Goal: Task Accomplishment & Management: Manage account settings

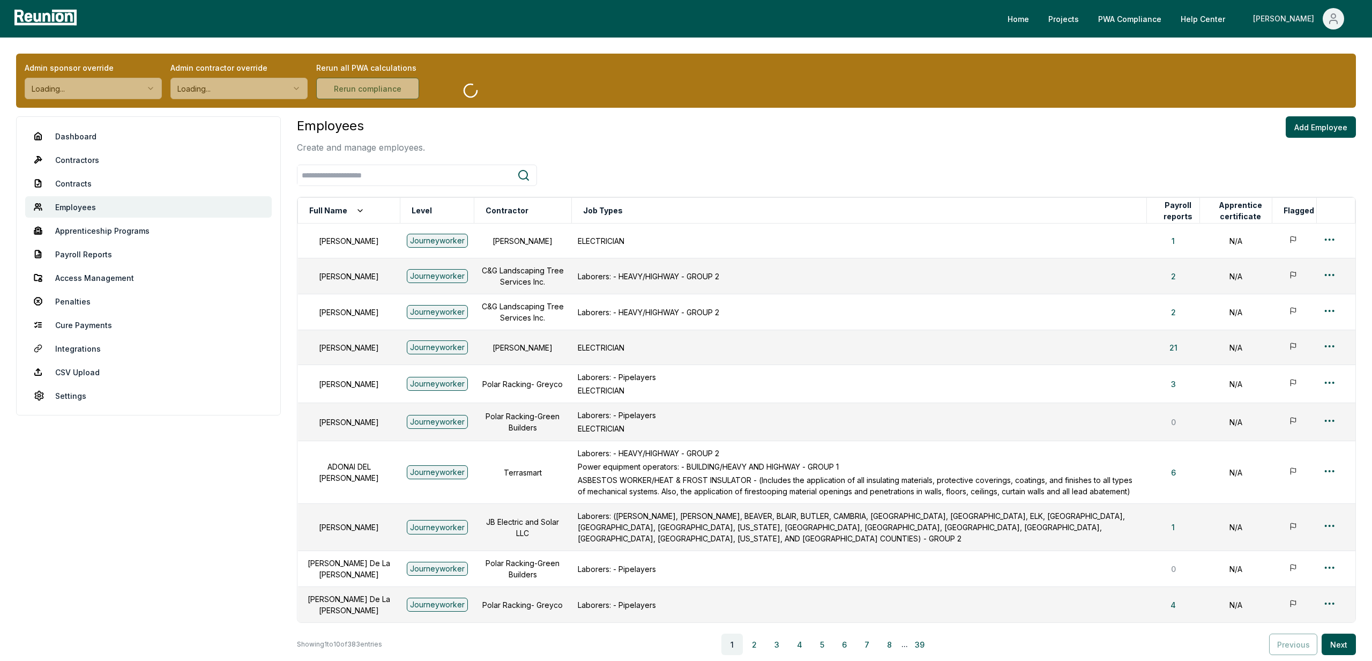
click at [1308, 23] on div "[PERSON_NAME]" at bounding box center [1285, 18] width 65 height 21
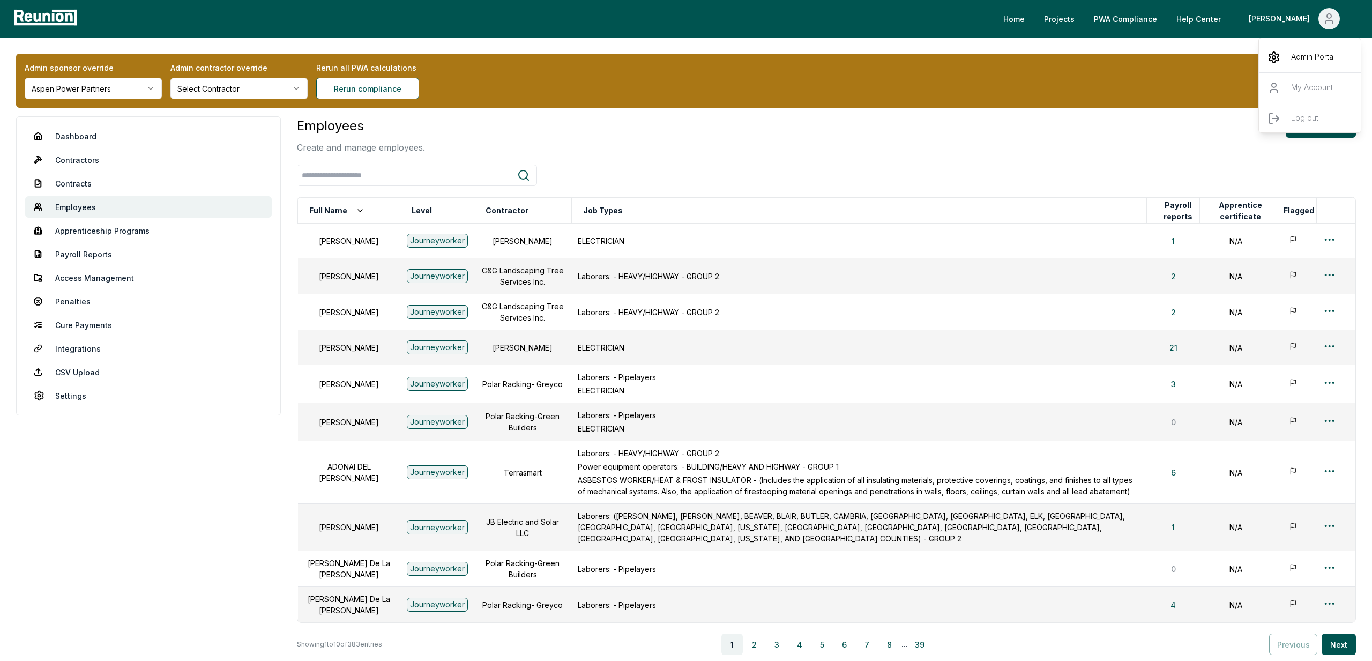
click at [1302, 62] on p "Admin Portal" at bounding box center [1313, 57] width 44 height 13
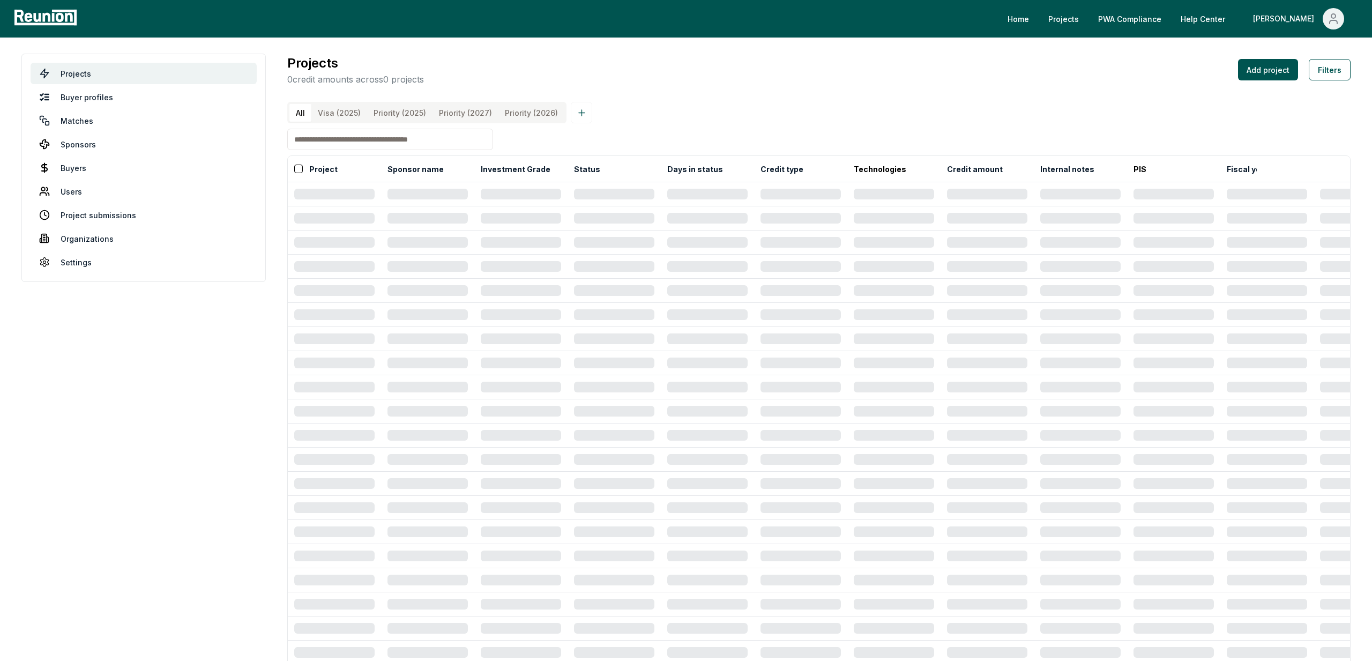
click at [330, 140] on input at bounding box center [390, 139] width 206 height 21
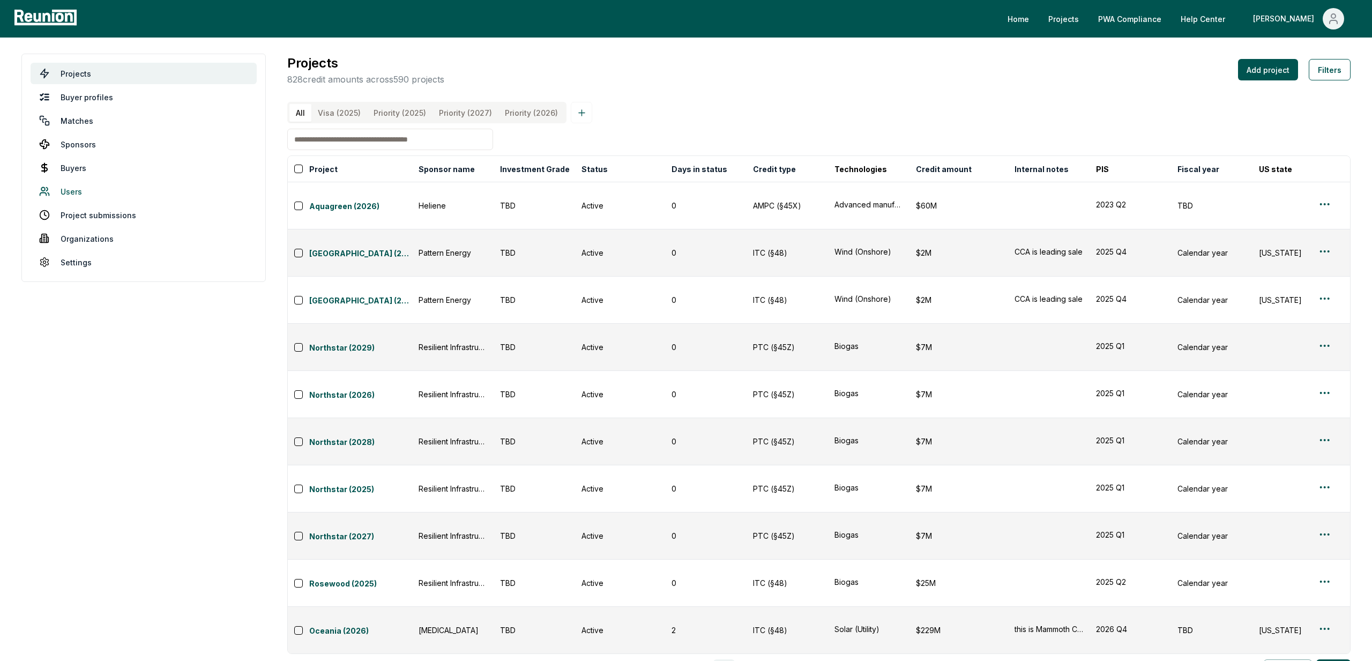
click at [68, 194] on link "Users" at bounding box center [144, 191] width 226 height 21
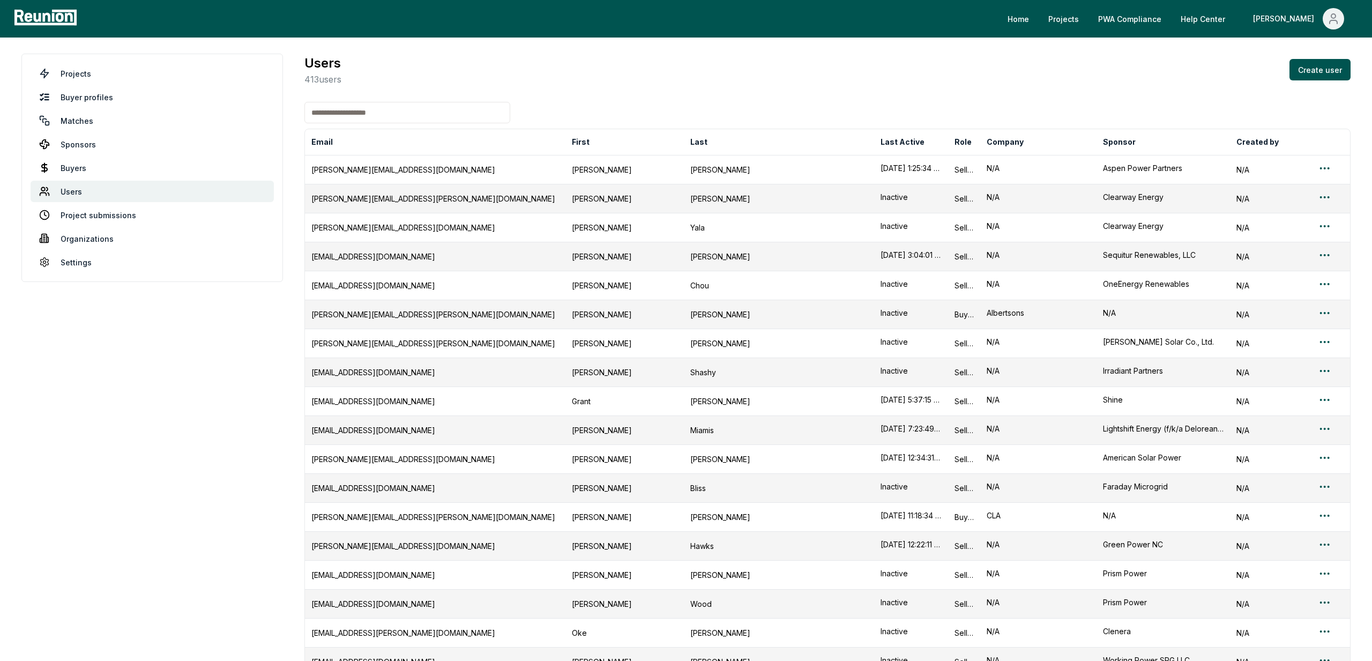
click at [360, 116] on input at bounding box center [407, 112] width 206 height 21
paste input "**********"
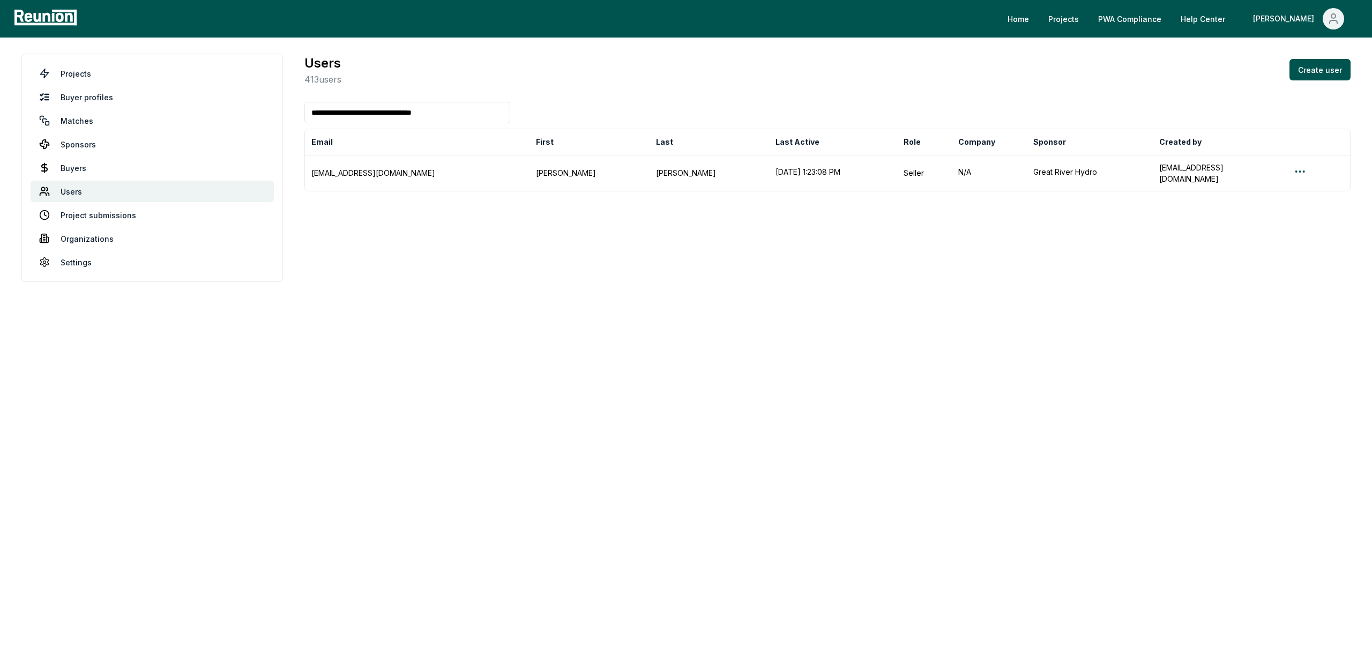
type input "**********"
click at [1170, 21] on link "PWA Compliance" at bounding box center [1130, 18] width 80 height 21
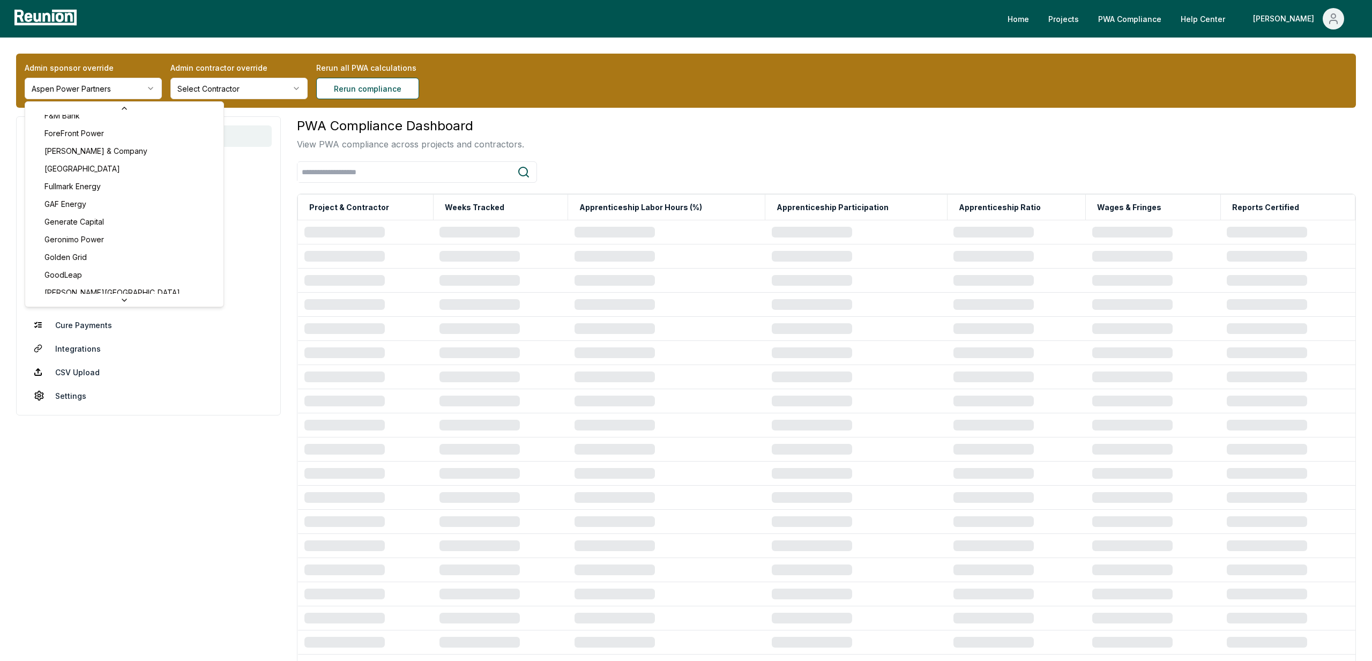
scroll to position [2044, 0]
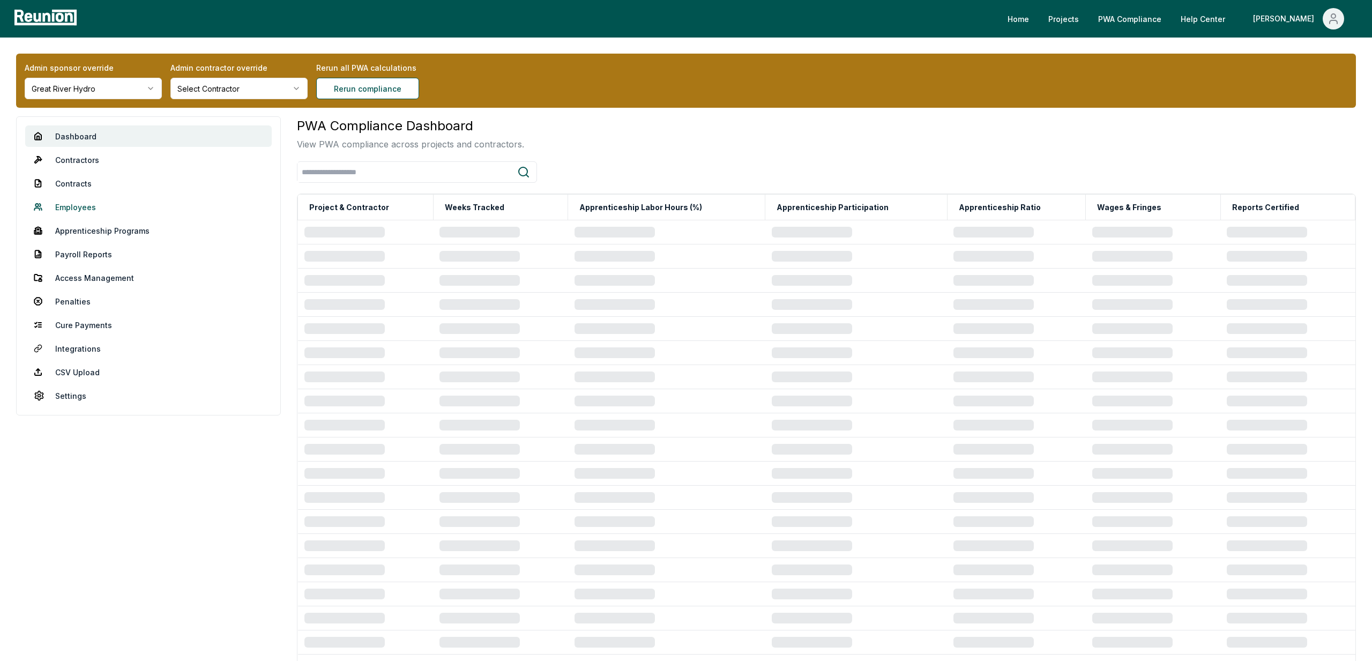
click at [83, 209] on link "Employees" at bounding box center [148, 206] width 247 height 21
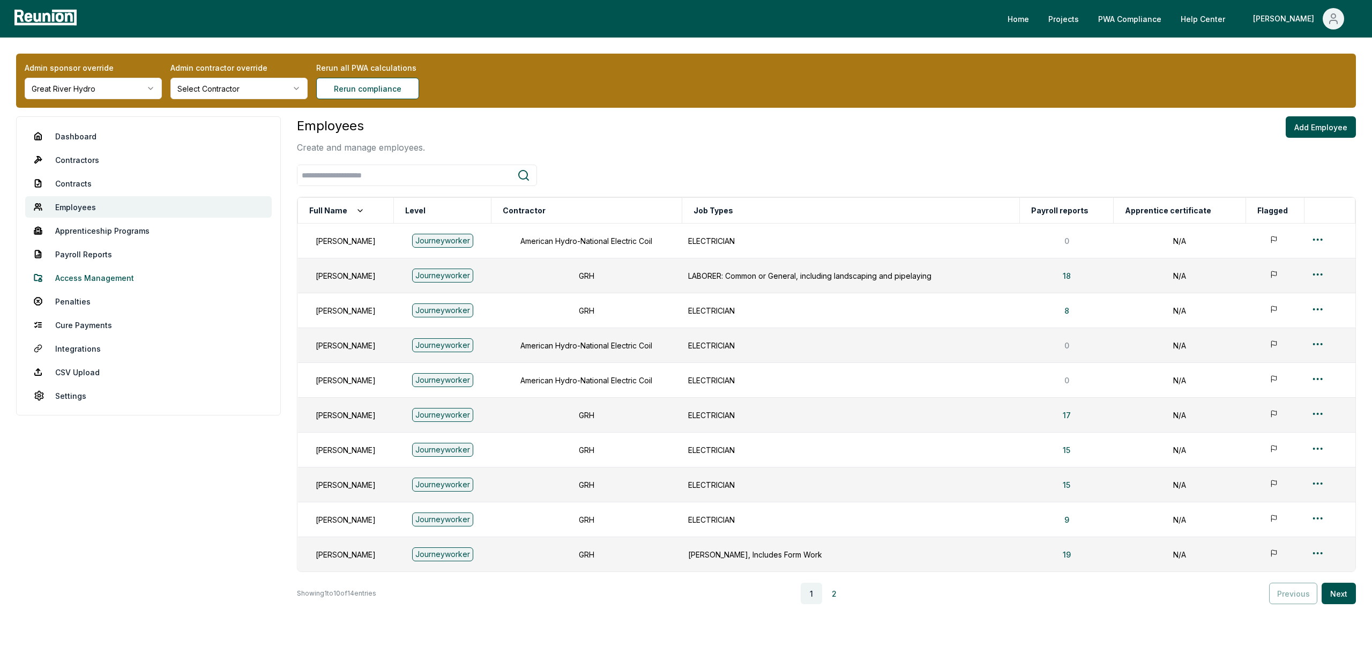
click at [92, 282] on link "Access Management" at bounding box center [148, 277] width 247 height 21
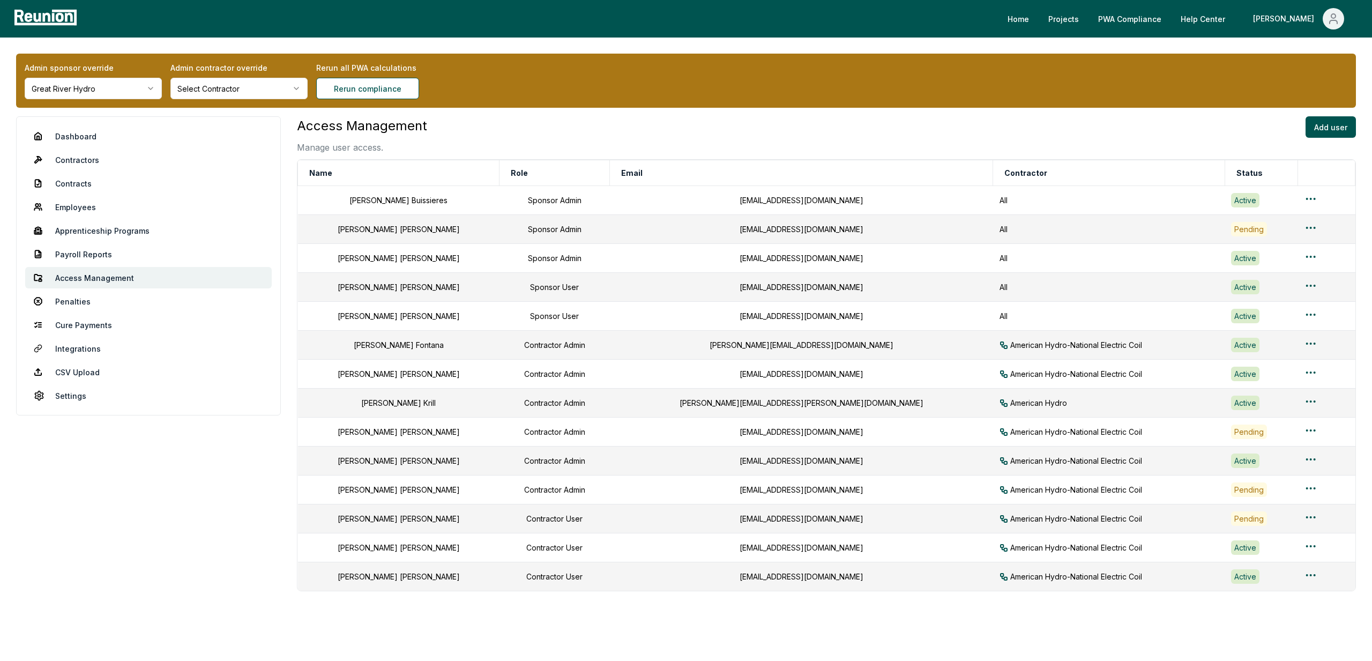
click at [287, 86] on html "Please visit us on your desktop We're working on making our marketplace mobile-…" at bounding box center [686, 346] width 1372 height 693
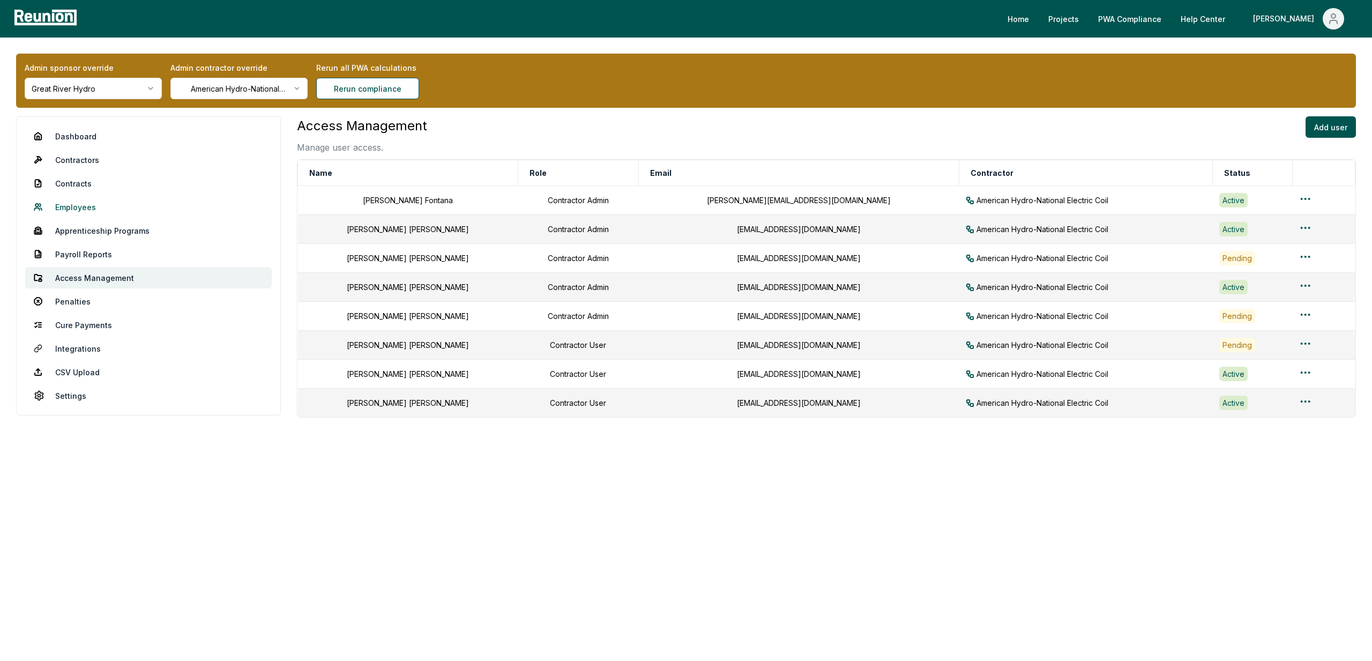
click at [85, 206] on link "Employees" at bounding box center [148, 206] width 247 height 21
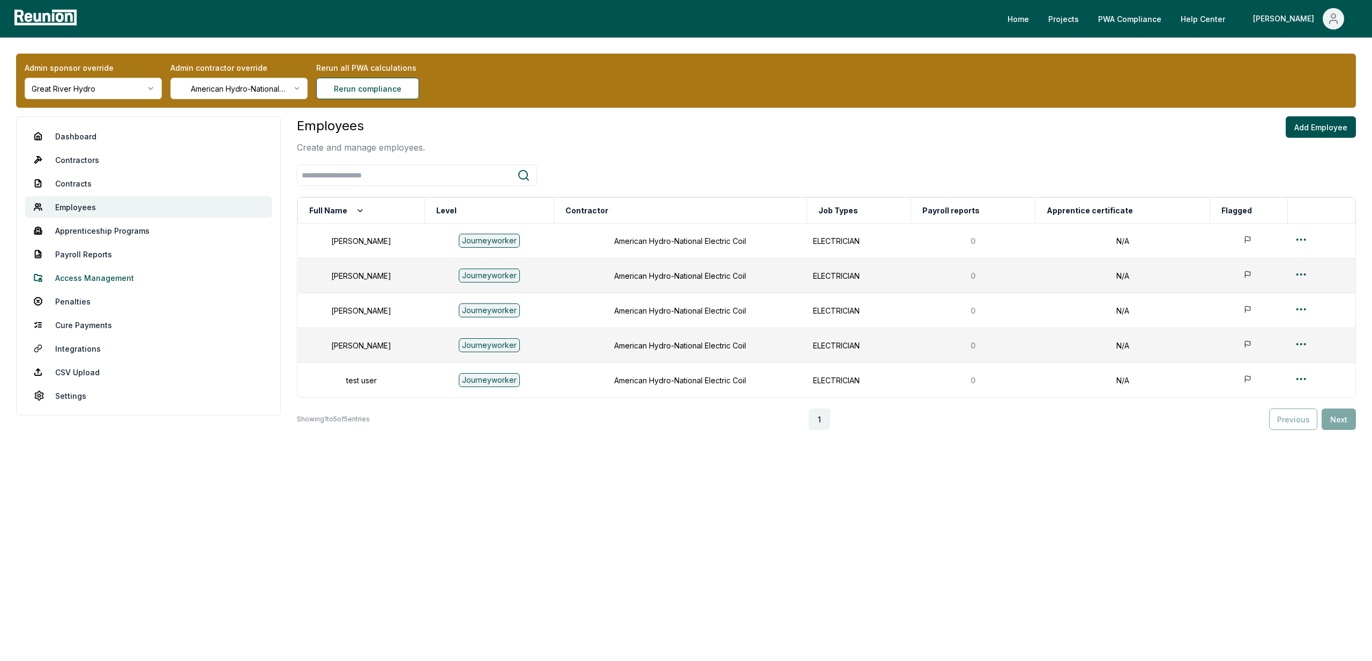
click at [102, 279] on link "Access Management" at bounding box center [148, 277] width 247 height 21
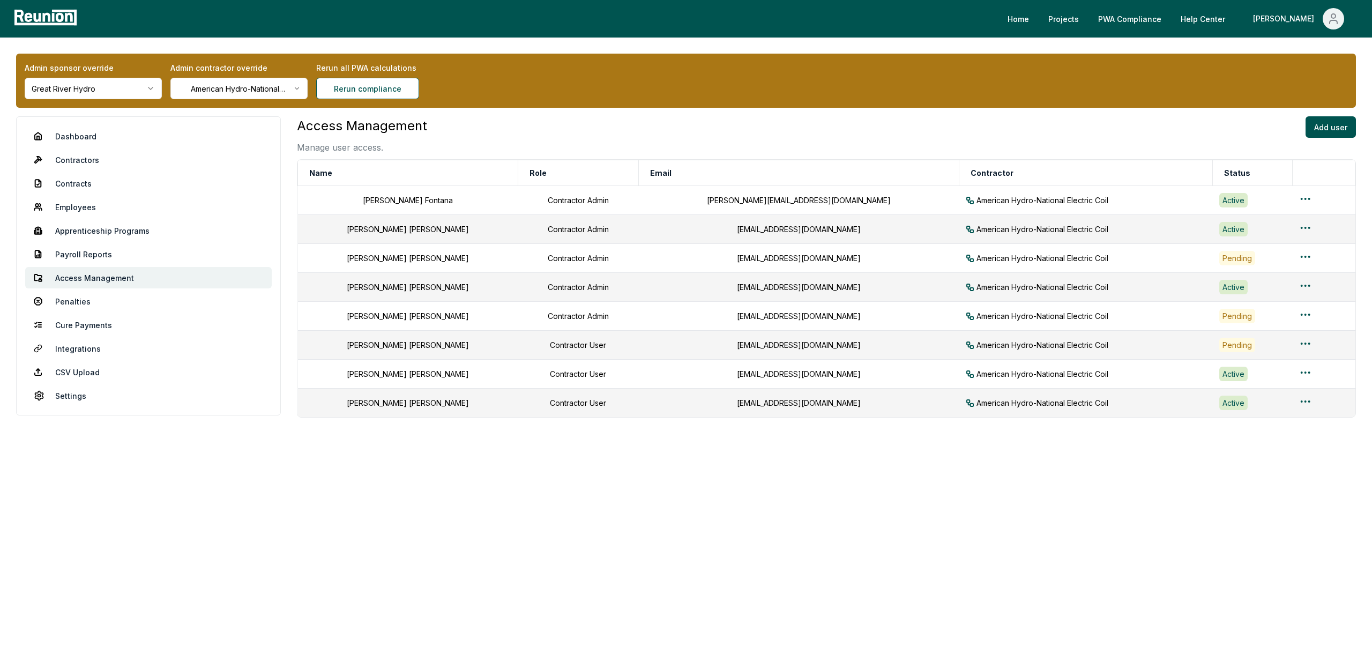
click at [642, 503] on div "Access Management Manage user access. Add user Name Role Email Contractor Statu…" at bounding box center [826, 309] width 1059 height 387
click at [1297, 403] on html "Please visit us on your desktop We're working on making our marketplace mobile-…" at bounding box center [686, 330] width 1372 height 661
click at [1264, 443] on div "Edit user" at bounding box center [1294, 444] width 102 height 18
click at [1316, 21] on div "[PERSON_NAME]" at bounding box center [1285, 18] width 65 height 21
click at [1291, 120] on p "Log out" at bounding box center [1304, 118] width 27 height 13
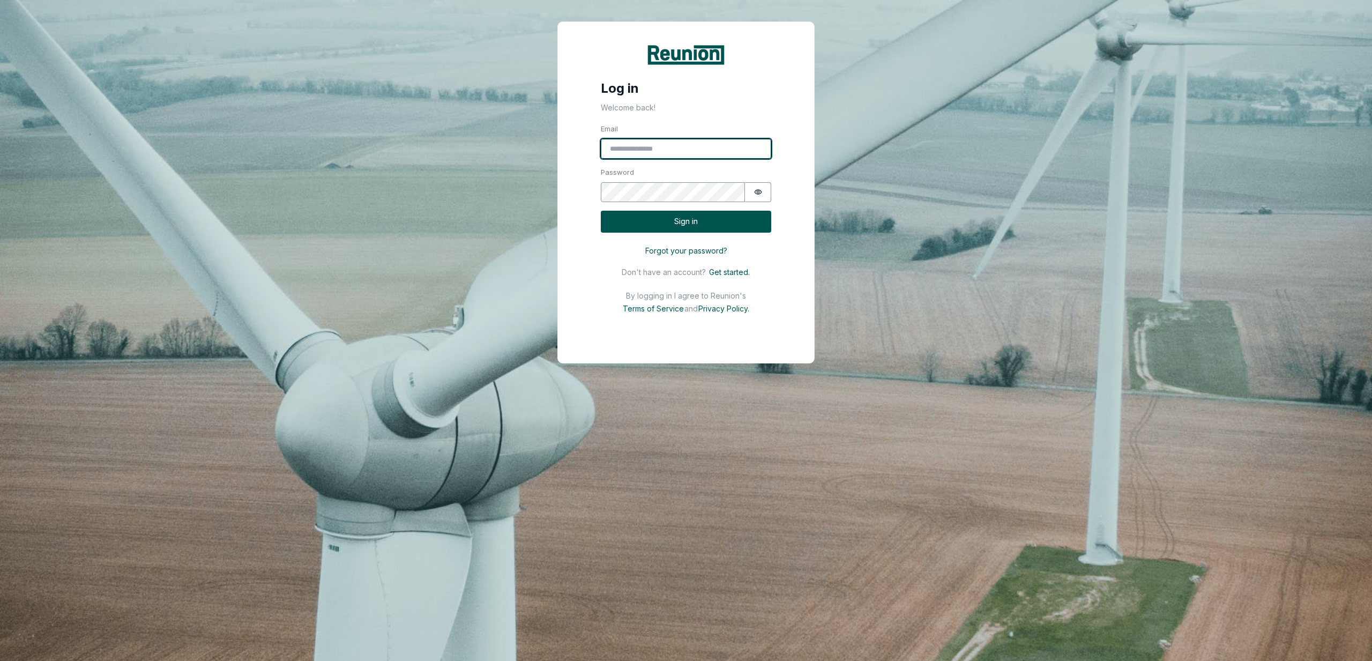
click at [661, 149] on input "Email" at bounding box center [686, 149] width 170 height 20
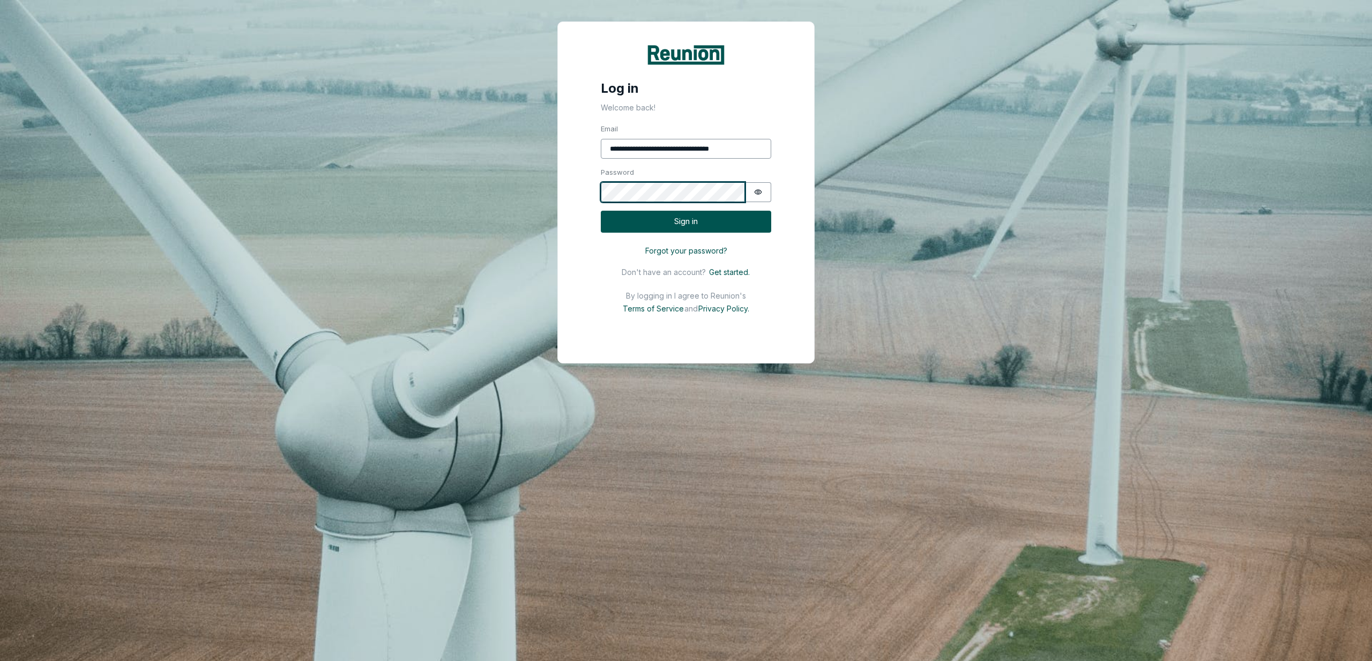
click at [601, 211] on button "Sign in" at bounding box center [686, 222] width 170 height 22
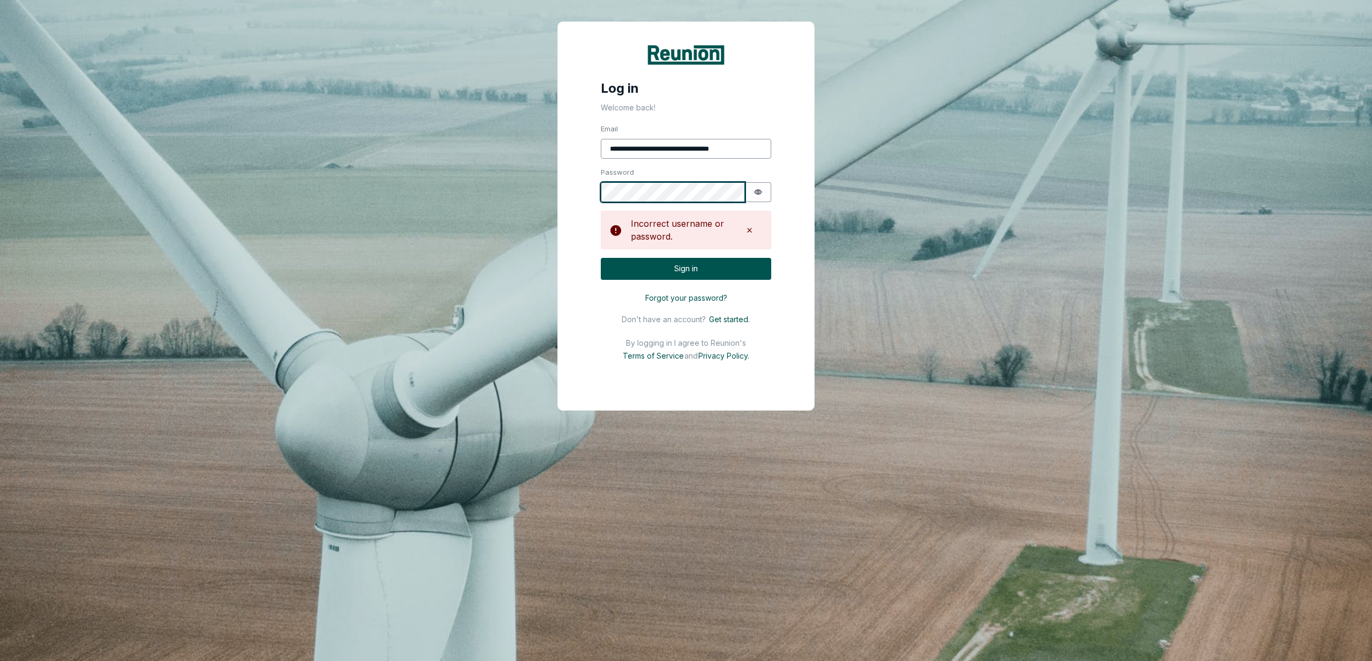
click at [601, 258] on button "Sign in" at bounding box center [686, 269] width 170 height 22
click at [762, 194] on icon "Show password" at bounding box center [758, 192] width 8 height 8
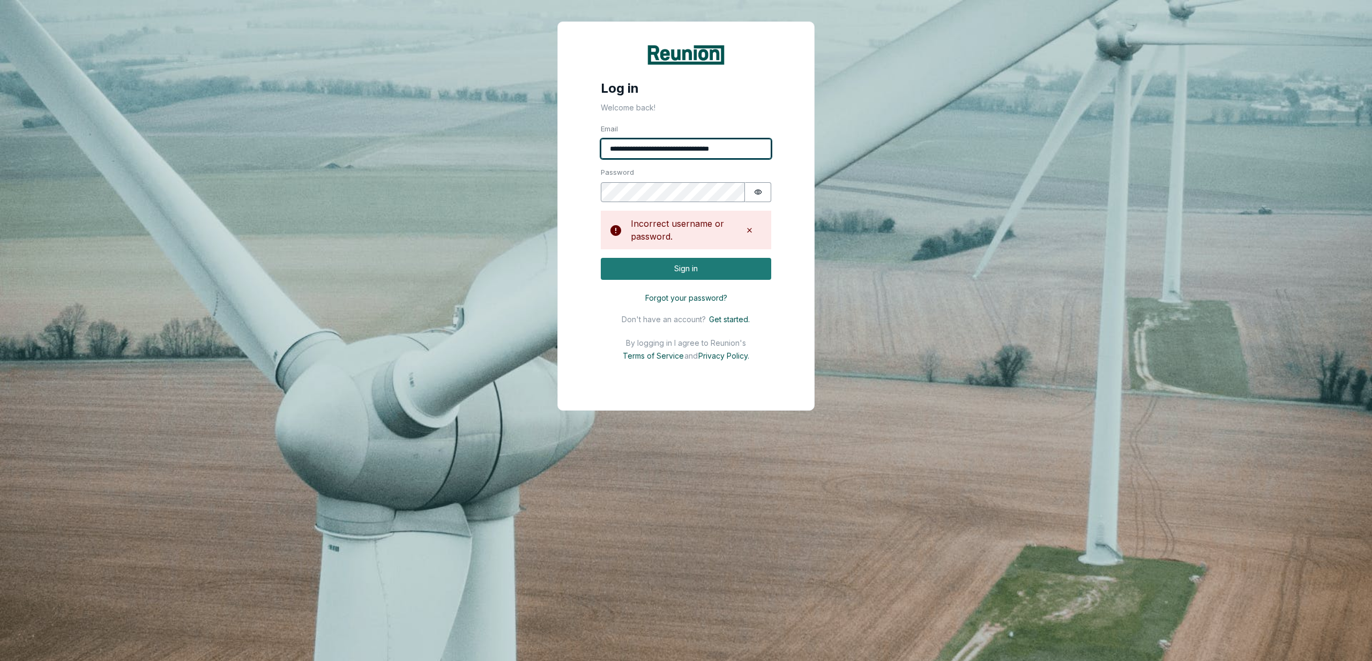
type input "**********"
click at [696, 265] on button "Sign in" at bounding box center [686, 269] width 170 height 22
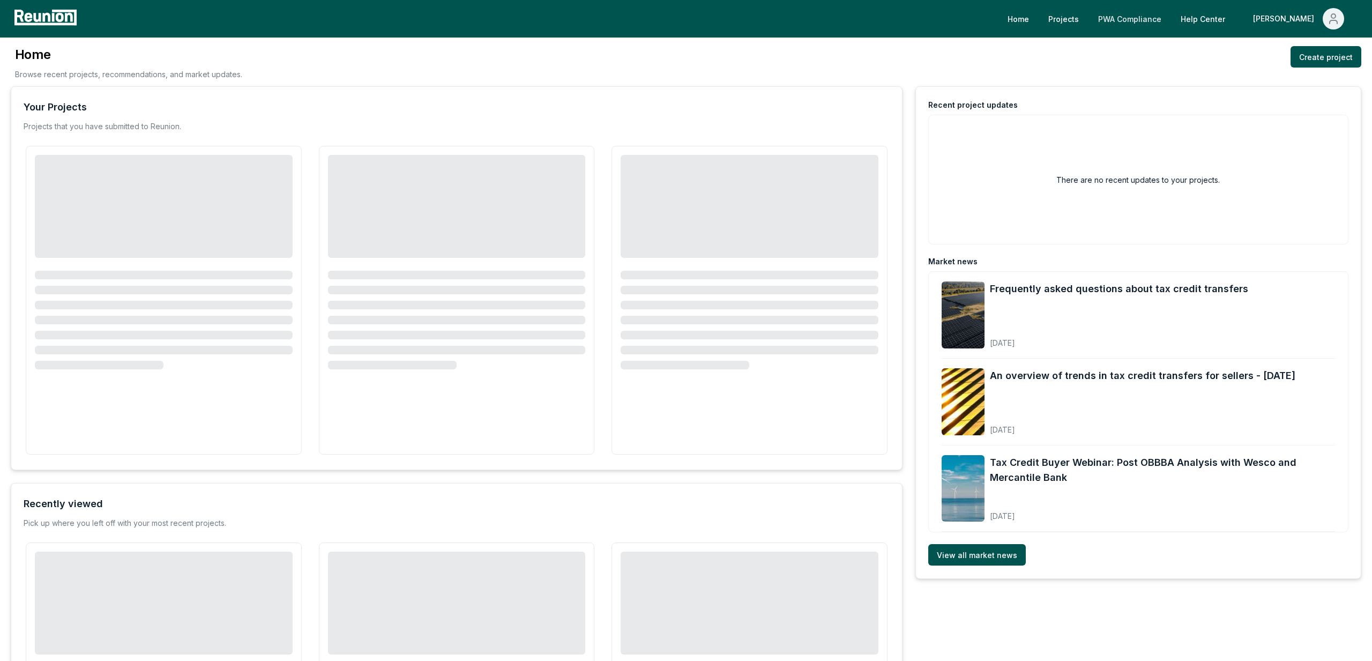
click at [1170, 17] on link "PWA Compliance" at bounding box center [1130, 18] width 80 height 21
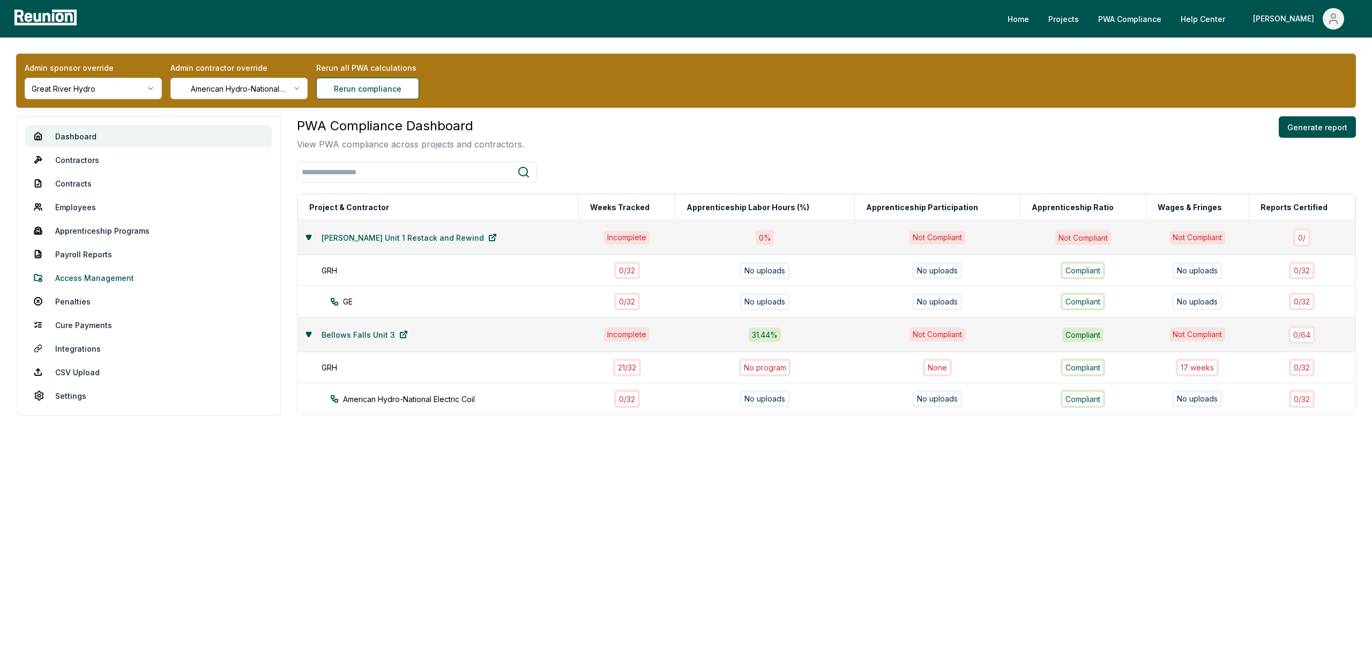
click at [101, 280] on link "Access Management" at bounding box center [148, 277] width 247 height 21
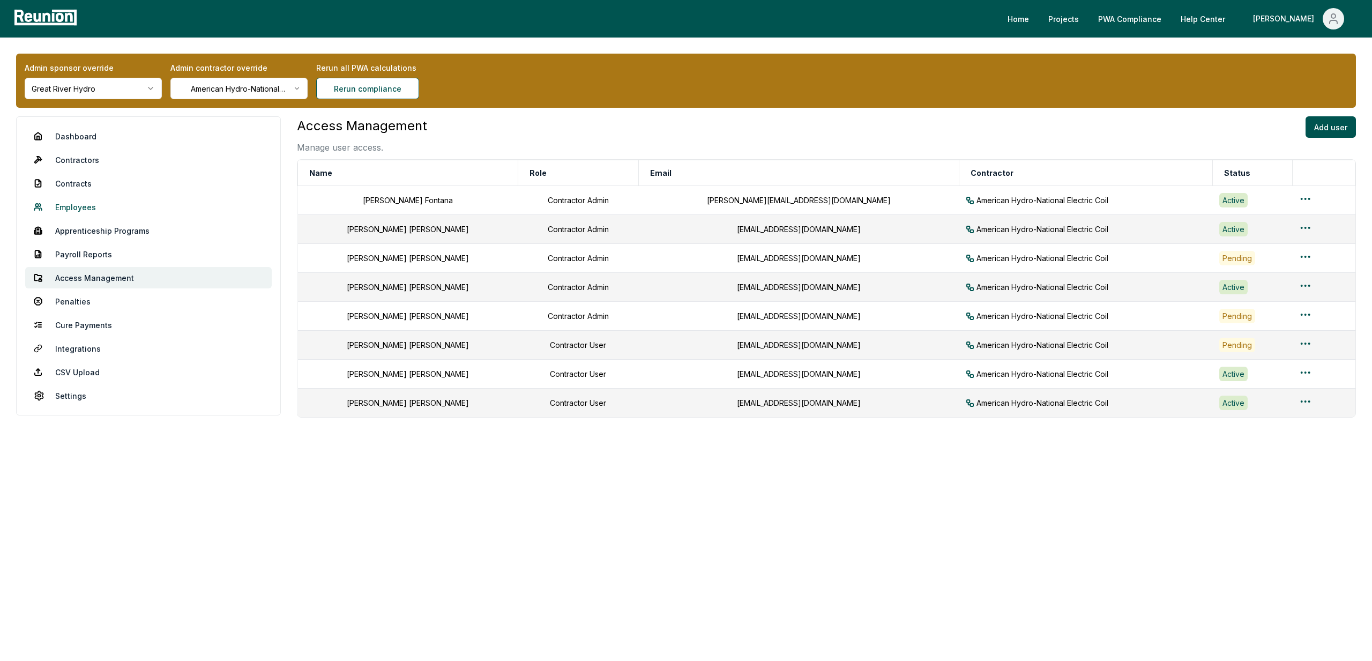
click at [78, 201] on link "Employees" at bounding box center [148, 206] width 247 height 21
